Goal: Find contact information: Find contact information

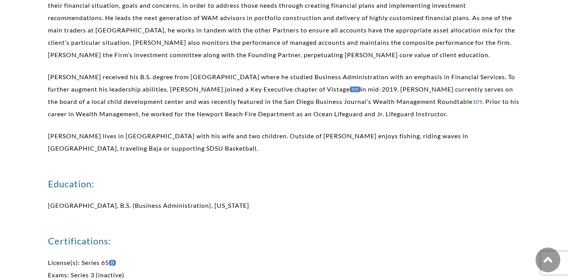
scroll to position [294, 0]
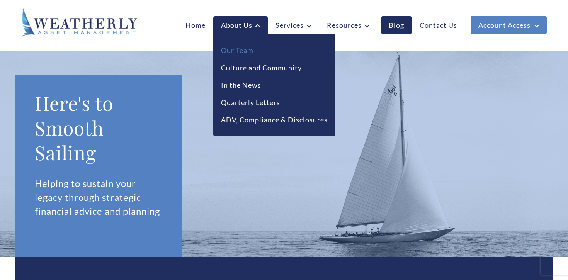
click at [234, 55] on link "Our Team" at bounding box center [237, 50] width 32 height 10
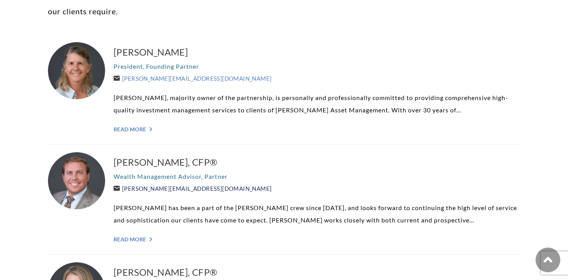
scroll to position [259, 0]
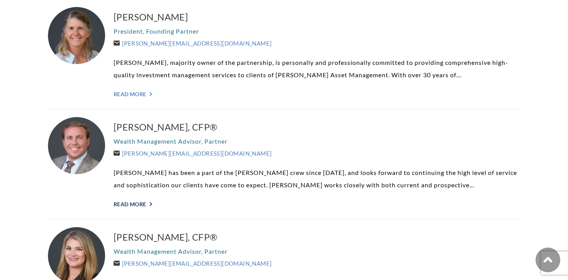
click at [147, 207] on link "Read More ">" at bounding box center [317, 204] width 406 height 7
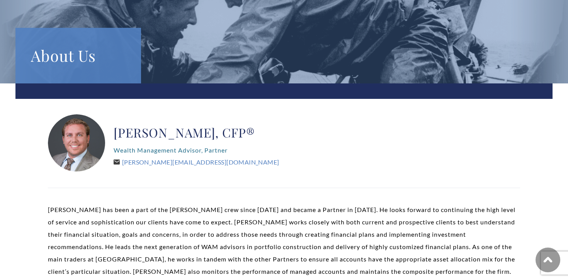
scroll to position [166, 0]
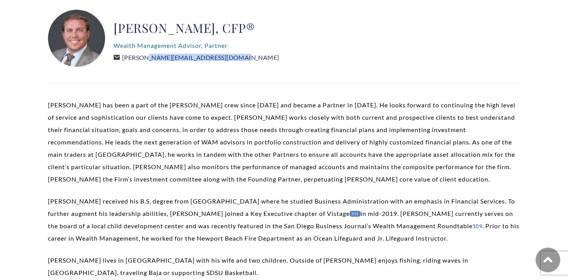
drag, startPoint x: 219, startPoint y: 59, endPoint x: 125, endPoint y: 59, distance: 93.5
click at [125, 59] on div "[PERSON_NAME], CFP® Wealth Management Advisor, Partner [PERSON_NAME][EMAIL_ADDR…" at bounding box center [196, 39] width 165 height 58
copy link "[PERSON_NAME][EMAIL_ADDRESS][DOMAIN_NAME]"
click at [239, 62] on div "[PERSON_NAME], CFP® Wealth Management Advisor, Partner [PERSON_NAME][EMAIL_ADDR…" at bounding box center [196, 39] width 165 height 58
drag, startPoint x: 225, startPoint y: 57, endPoint x: 126, endPoint y: 59, distance: 98.9
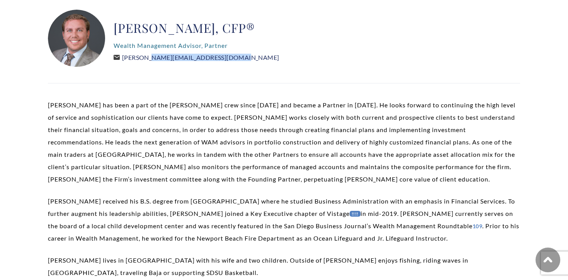
click at [126, 59] on div "[PERSON_NAME], CFP® Wealth Management Advisor, Partner [PERSON_NAME][EMAIL_ADDR…" at bounding box center [196, 39] width 165 height 58
click at [239, 56] on div "[PERSON_NAME], CFP® Wealth Management Advisor, Partner [PERSON_NAME][EMAIL_ADDR…" at bounding box center [196, 39] width 165 height 58
drag, startPoint x: 233, startPoint y: 56, endPoint x: 125, endPoint y: 57, distance: 107.8
click at [125, 57] on div "[PERSON_NAME], CFP® Wealth Management Advisor, Partner [PERSON_NAME][EMAIL_ADDR…" at bounding box center [196, 39] width 165 height 58
copy link "[PERSON_NAME][EMAIL_ADDRESS][DOMAIN_NAME]"
